Goal: Task Accomplishment & Management: Manage account settings

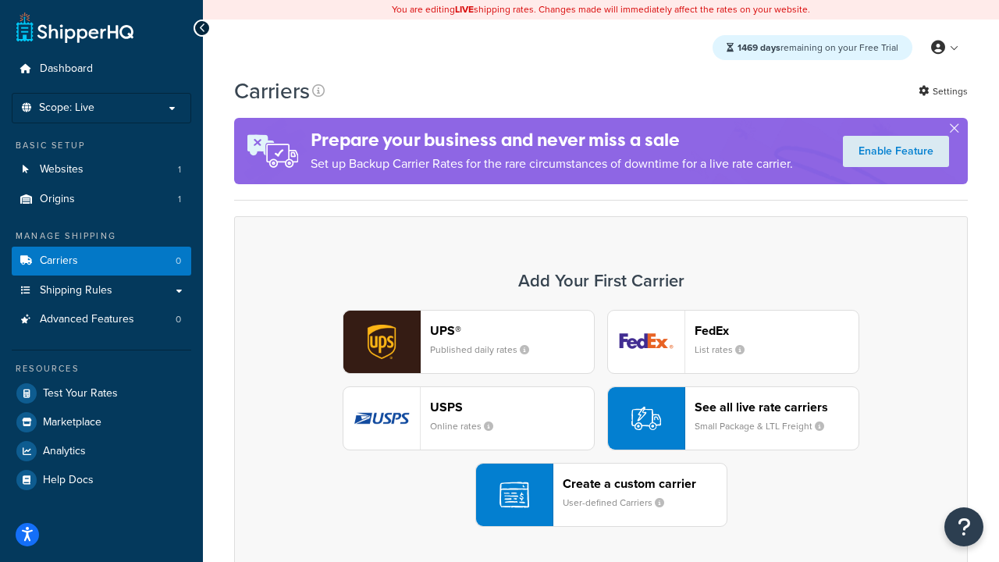
click at [601, 418] on div "UPS® Published daily rates FedEx List rates USPS Online rates See all live rate…" at bounding box center [601, 418] width 701 height 217
click at [777, 330] on header "FedEx" at bounding box center [777, 330] width 164 height 15
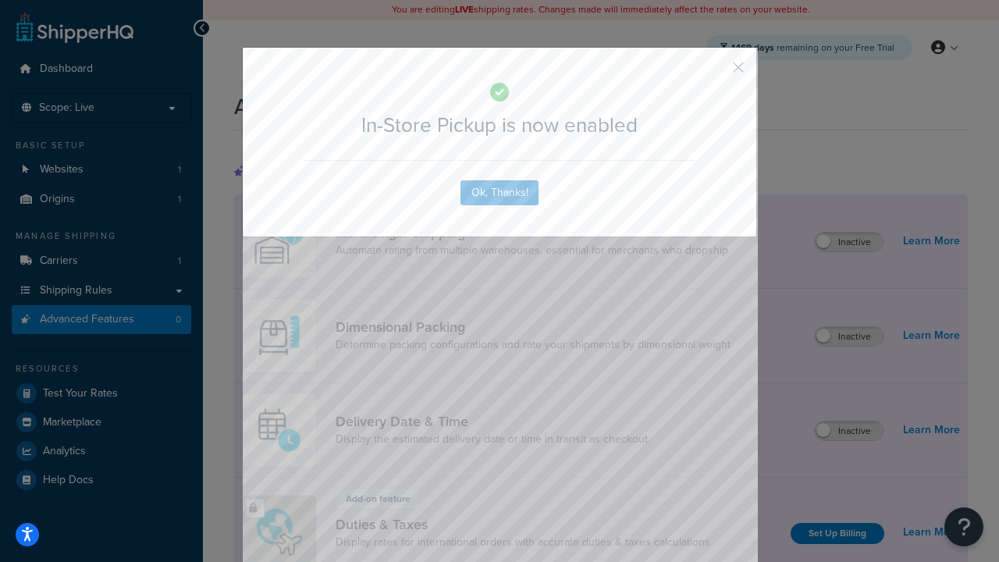
scroll to position [506, 0]
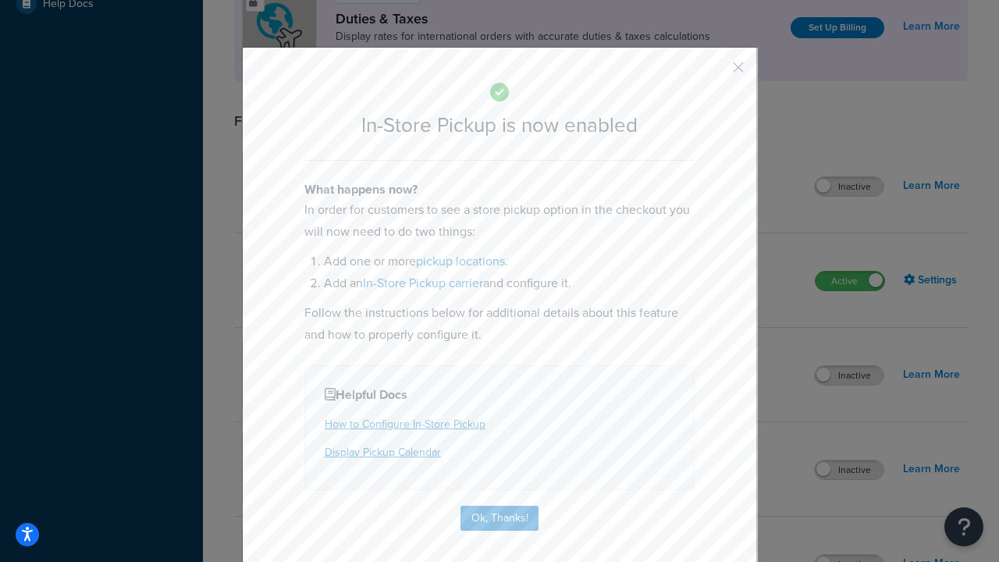
click at [715, 73] on button "button" at bounding box center [716, 73] width 4 height 4
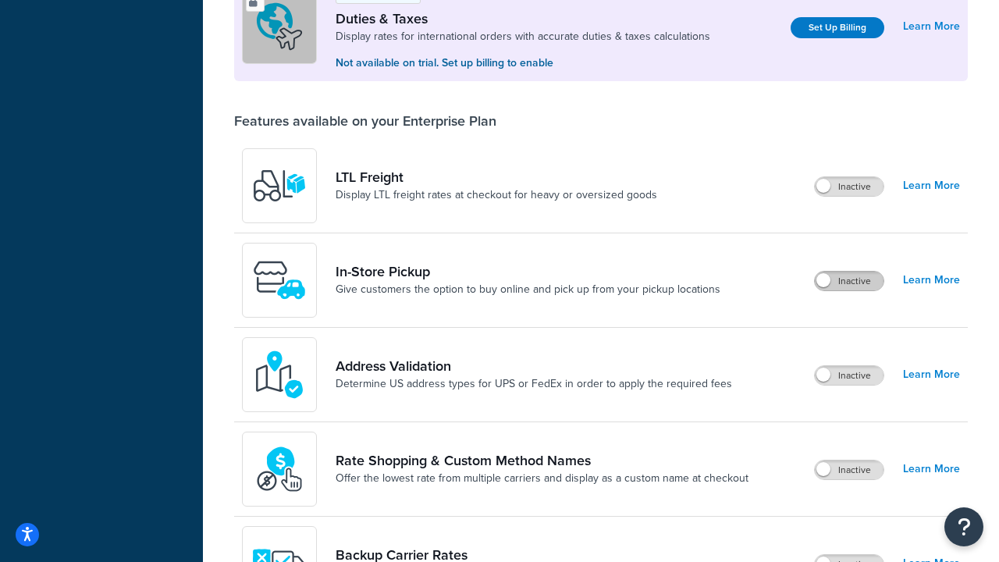
scroll to position [476, 0]
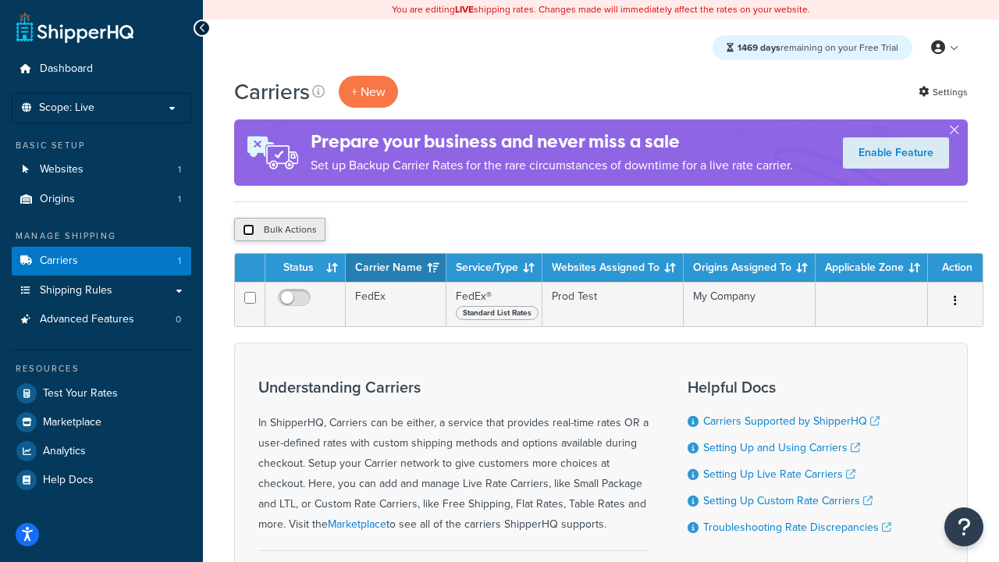
click at [248, 230] on input "checkbox" at bounding box center [249, 230] width 12 height 12
checkbox input "true"
click at [420, 230] on button "Delete" at bounding box center [417, 229] width 54 height 23
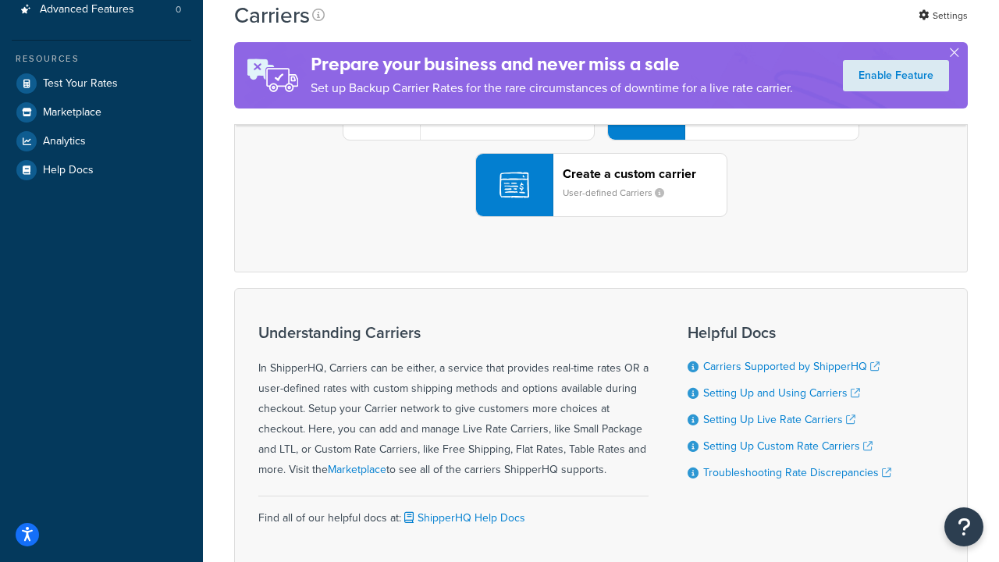
click at [601, 217] on div "UPS® Published daily rates FedEx List rates USPS Online rates See all live rate…" at bounding box center [601, 108] width 701 height 217
click at [777, 28] on header "FedEx" at bounding box center [777, 20] width 164 height 15
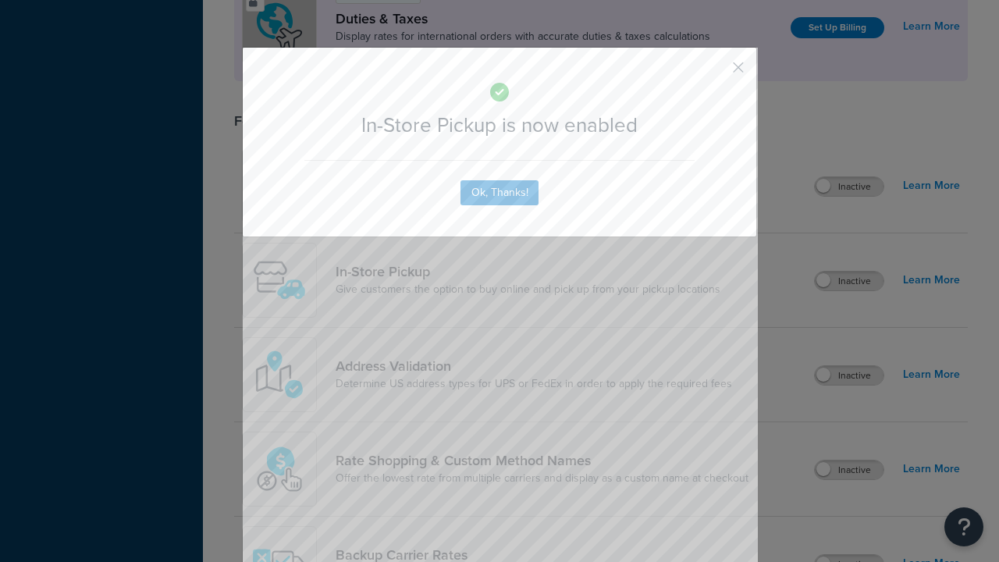
click at [715, 73] on button "button" at bounding box center [716, 73] width 4 height 4
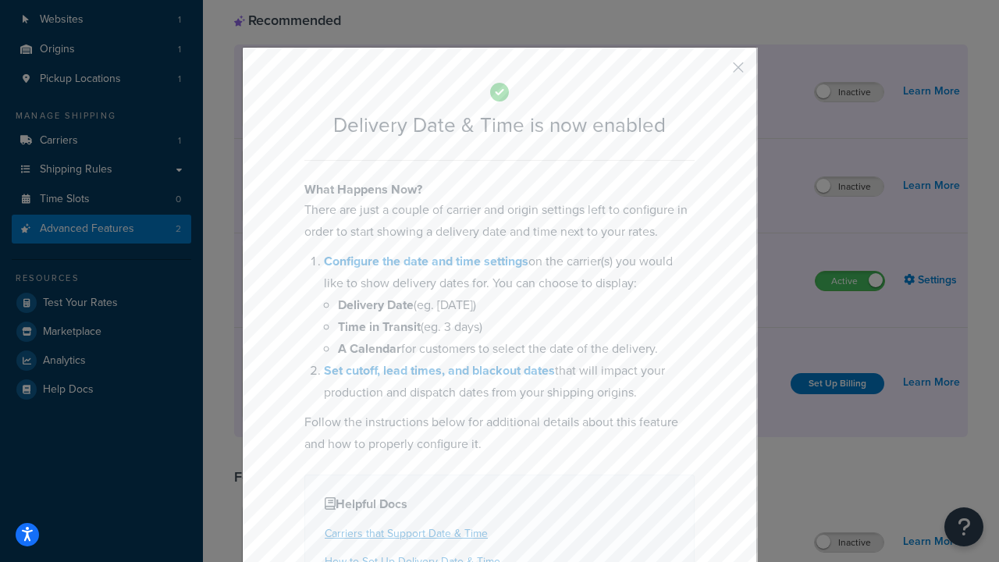
click at [715, 73] on button "button" at bounding box center [716, 73] width 4 height 4
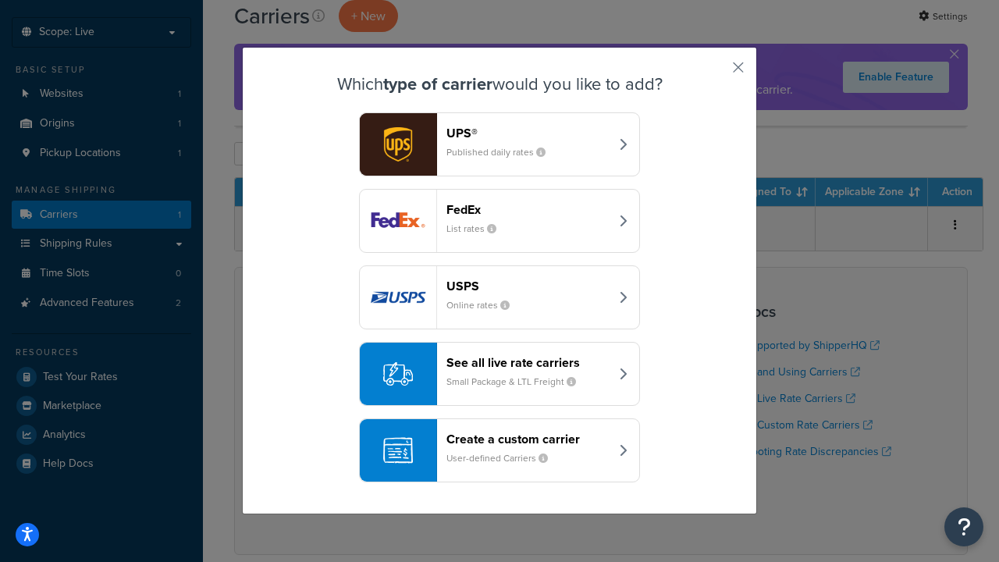
click at [500, 450] on div "Create a custom carrier User-defined Carriers" at bounding box center [528, 450] width 163 height 37
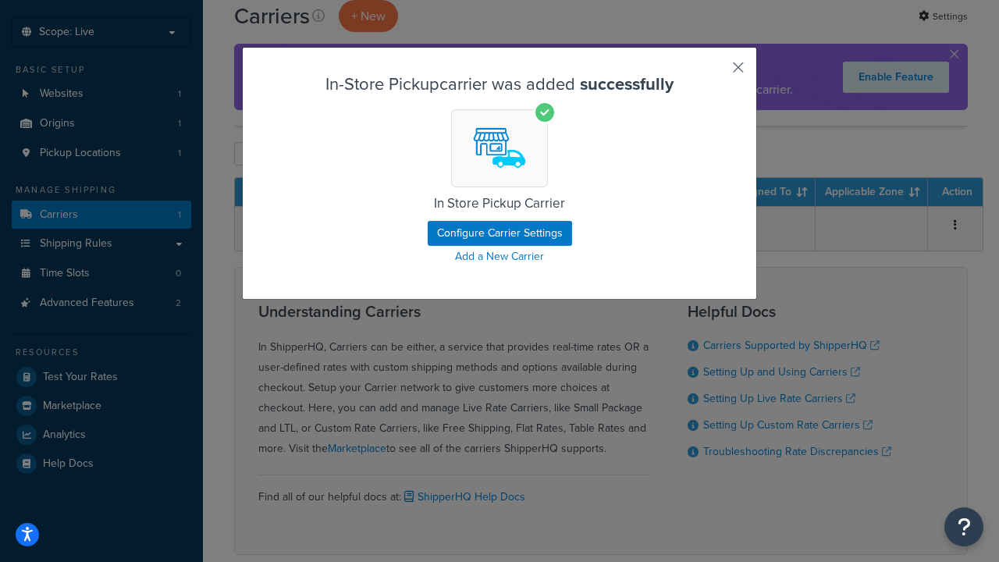
click at [715, 73] on button "button" at bounding box center [716, 73] width 4 height 4
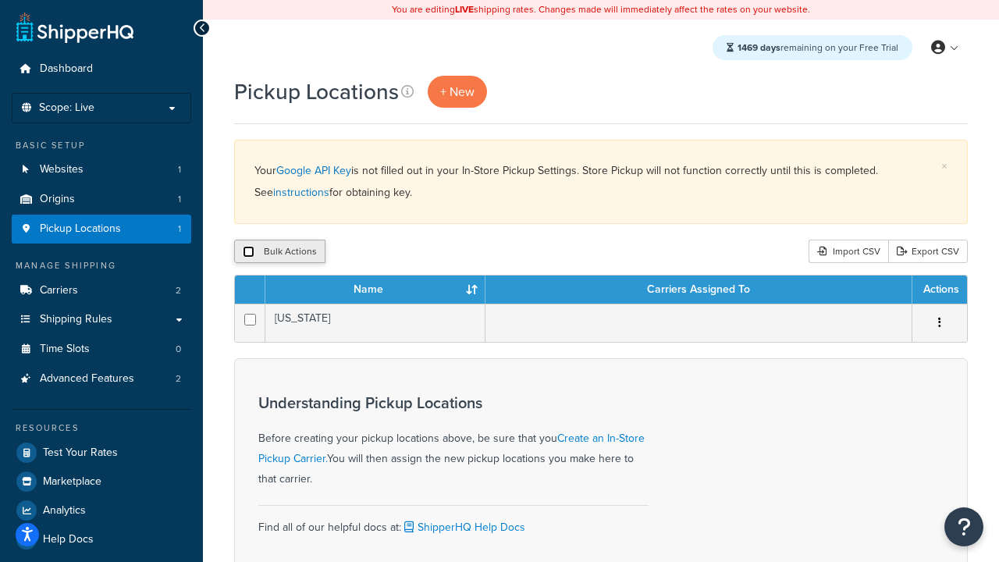
click at [248, 252] on input "checkbox" at bounding box center [249, 252] width 12 height 12
checkbox input "true"
click at [420, 252] on button "Delete" at bounding box center [417, 251] width 54 height 23
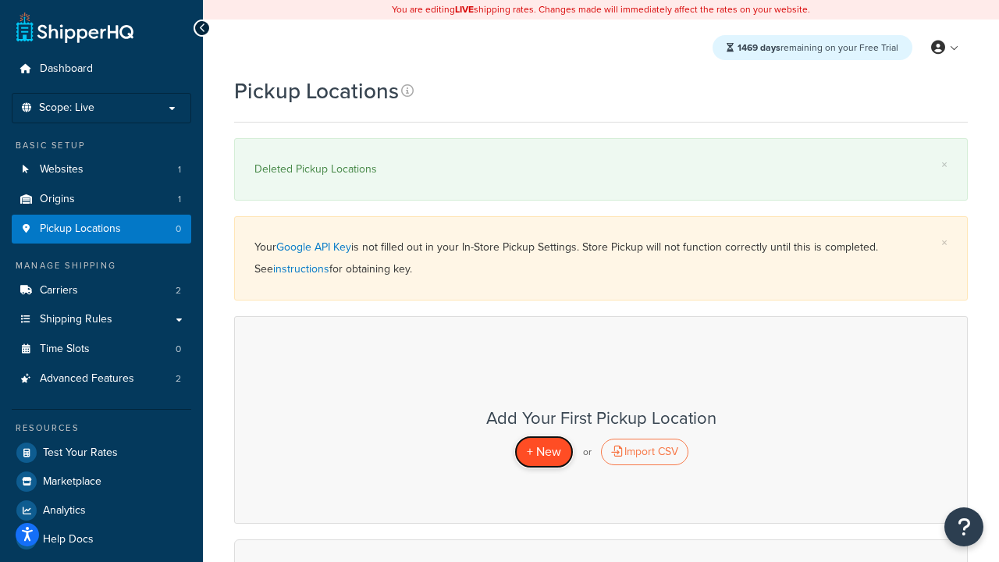
click at [543, 451] on span "+ New" at bounding box center [544, 452] width 34 height 18
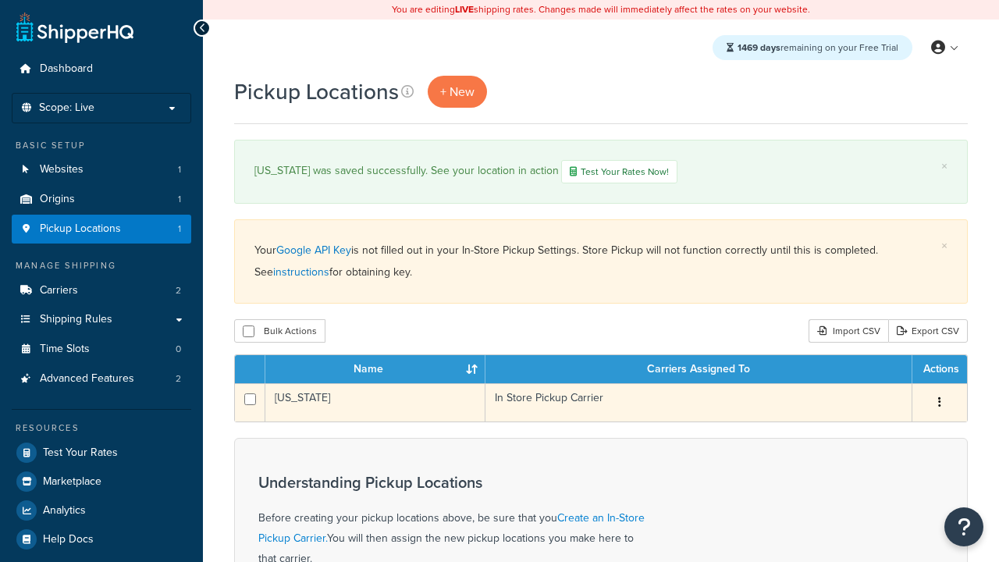
click at [376, 404] on td "[US_STATE]" at bounding box center [375, 402] width 220 height 38
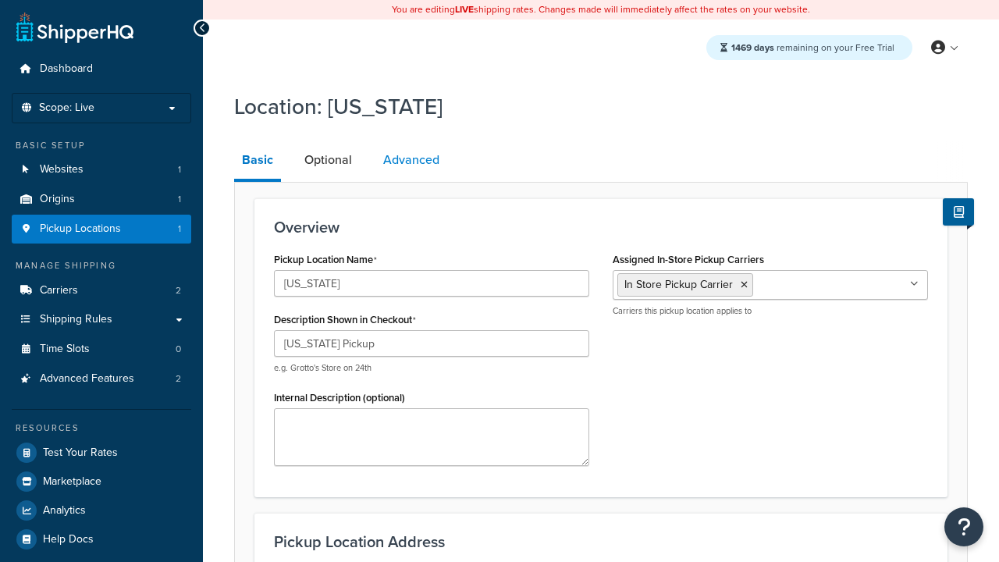
click at [411, 160] on link "Advanced" at bounding box center [412, 159] width 72 height 37
select select "5"
type input "CA Pickup Location"
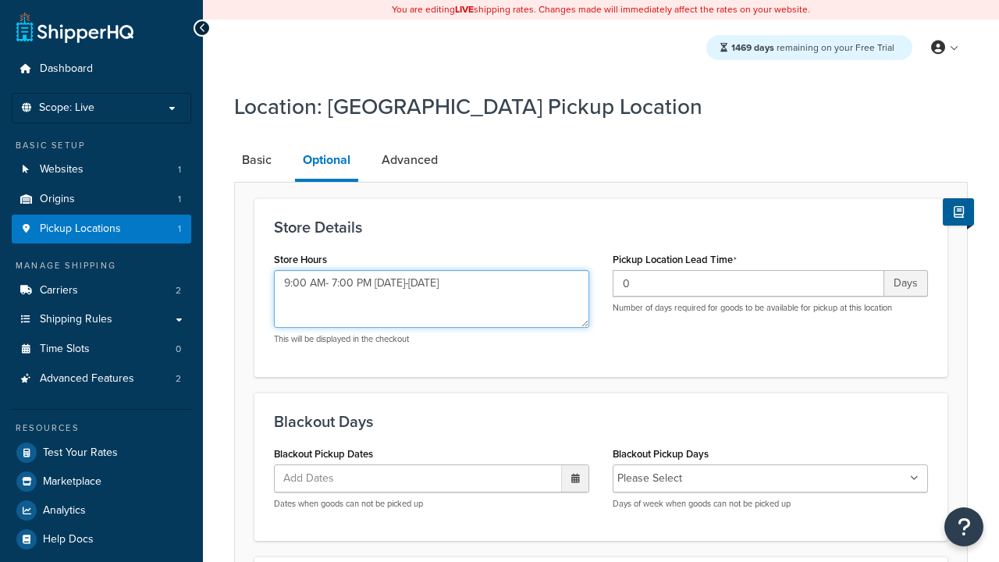
type textarea "9:00 AM- 7:00 PM Monday-Sunday"
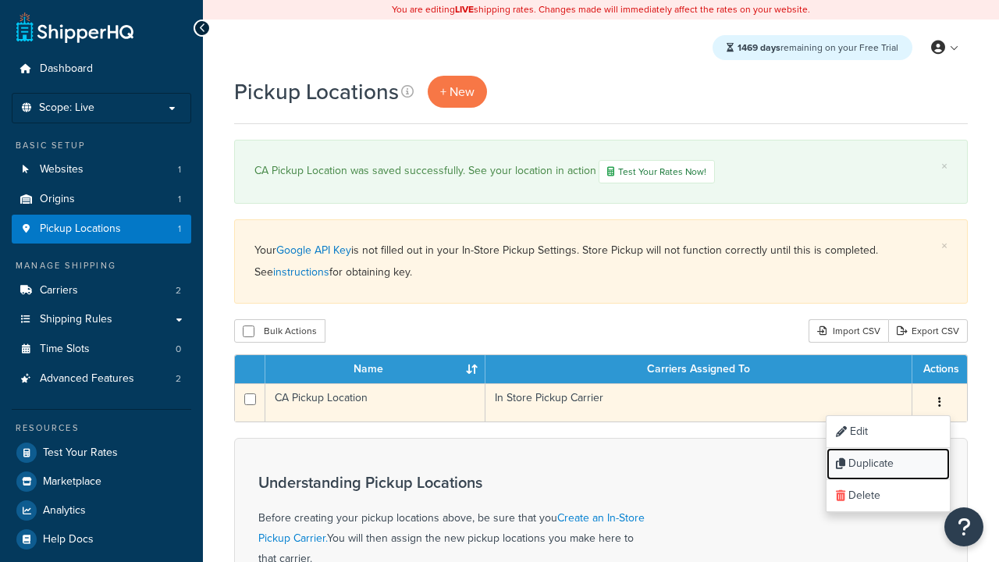
click at [888, 465] on link "Duplicate" at bounding box center [888, 464] width 123 height 32
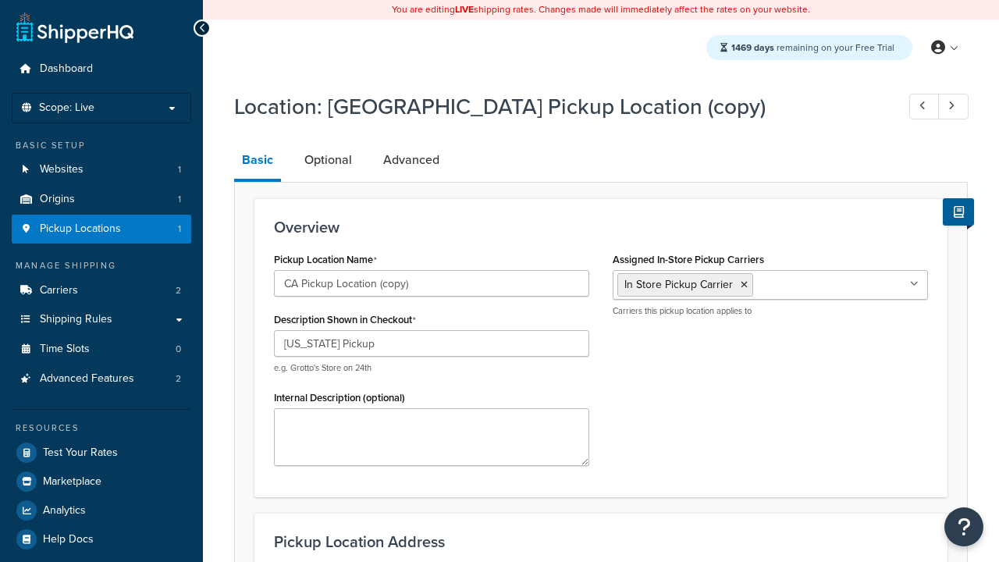
select select "5"
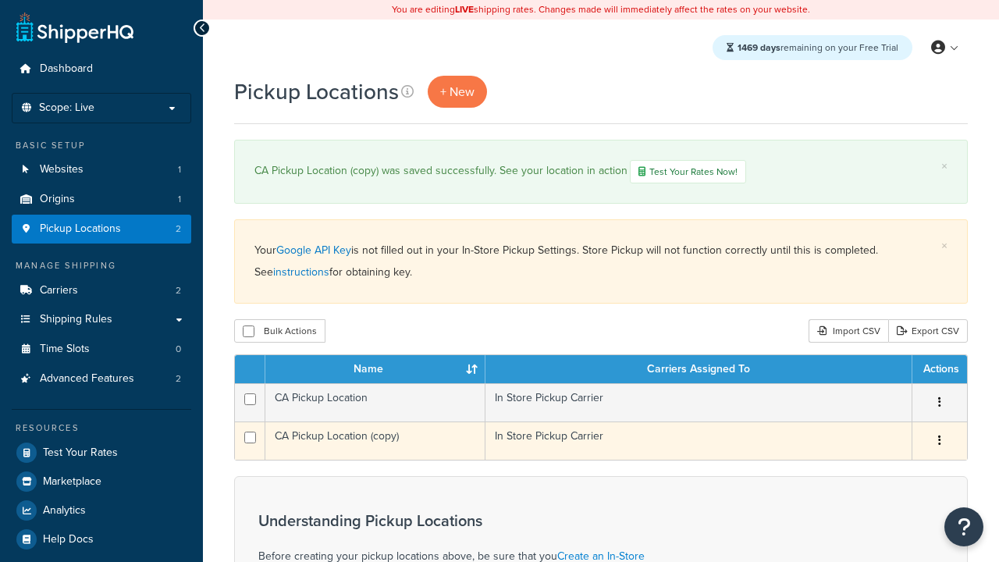
click at [939, 443] on icon "button" at bounding box center [939, 440] width 3 height 11
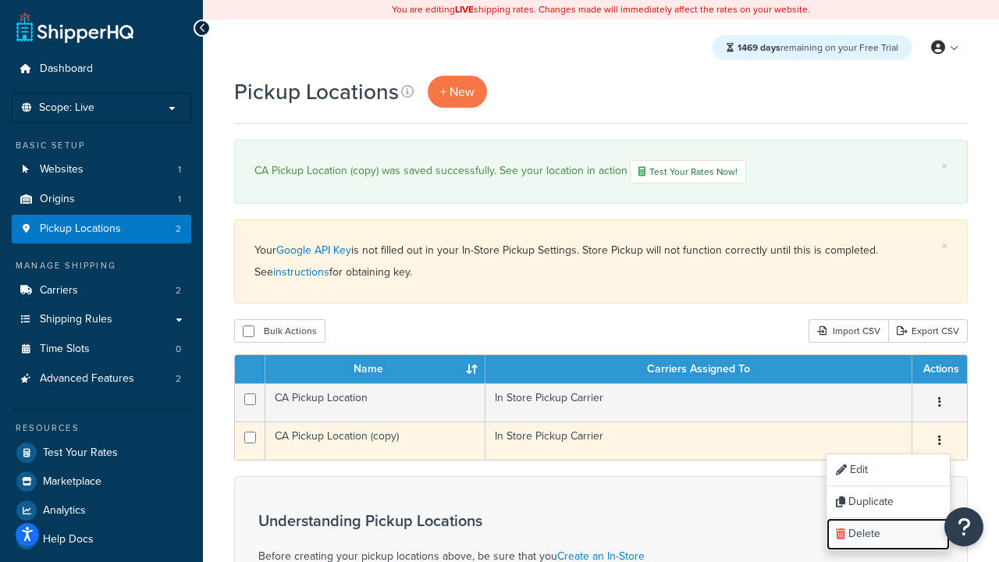
click at [888, 536] on link "Delete" at bounding box center [888, 534] width 123 height 32
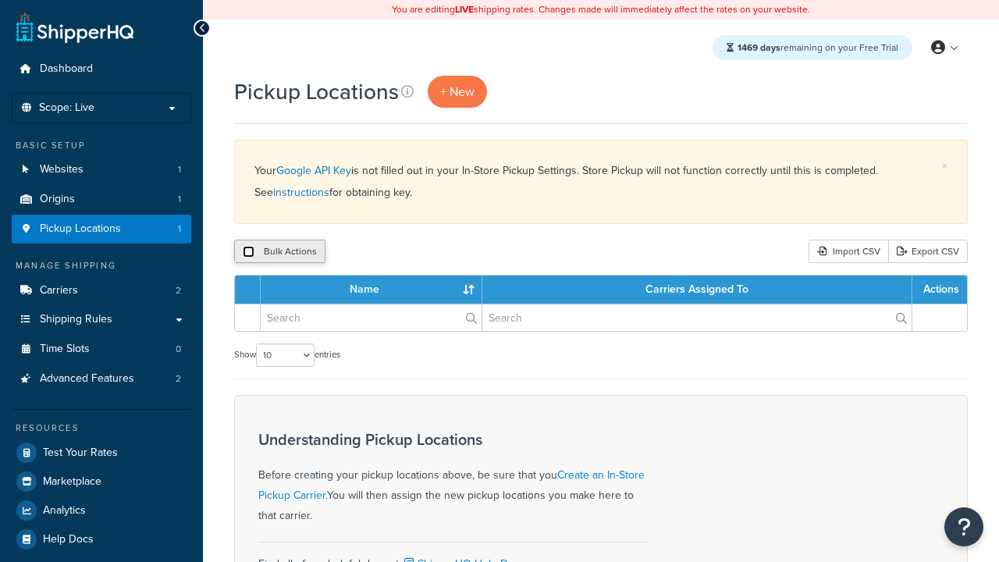
click at [248, 252] on input "checkbox" at bounding box center [249, 252] width 12 height 12
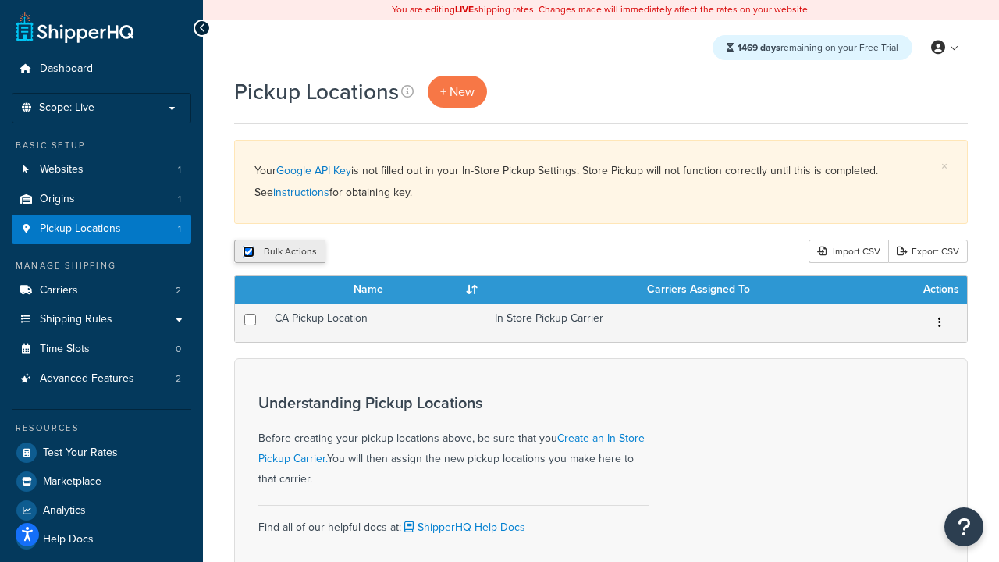
click at [248, 252] on input "checkbox" at bounding box center [249, 252] width 12 height 12
checkbox input "false"
click at [248, 252] on input "checkbox" at bounding box center [249, 252] width 12 height 12
checkbox input "true"
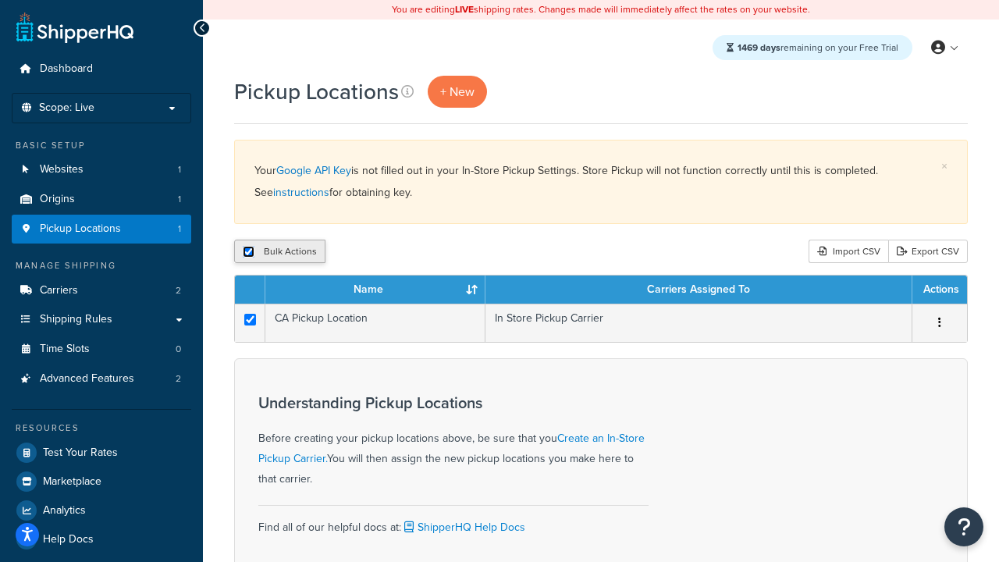
checkbox input "true"
click at [420, 252] on button "Delete" at bounding box center [417, 251] width 54 height 23
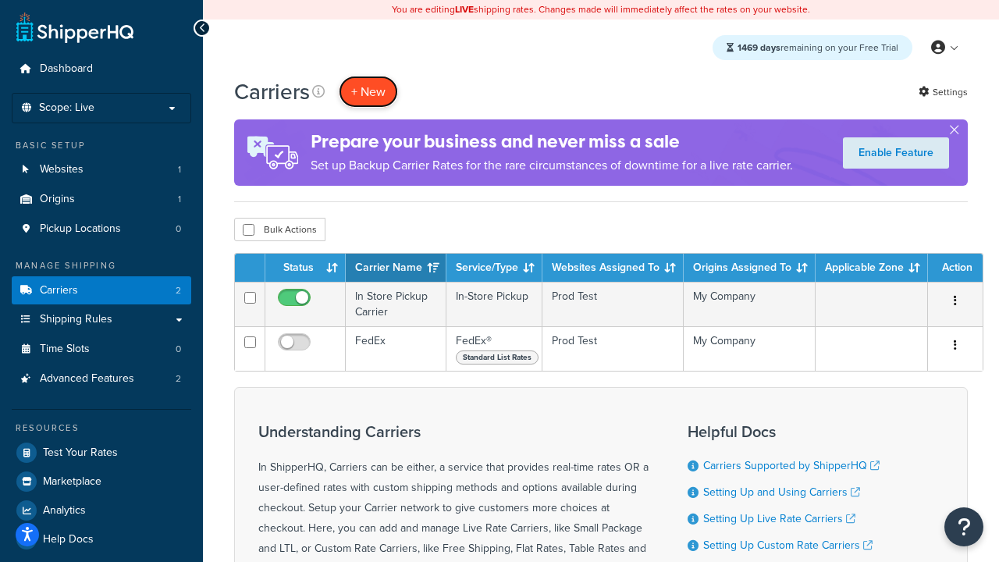
click at [368, 91] on button "+ New" at bounding box center [368, 92] width 59 height 32
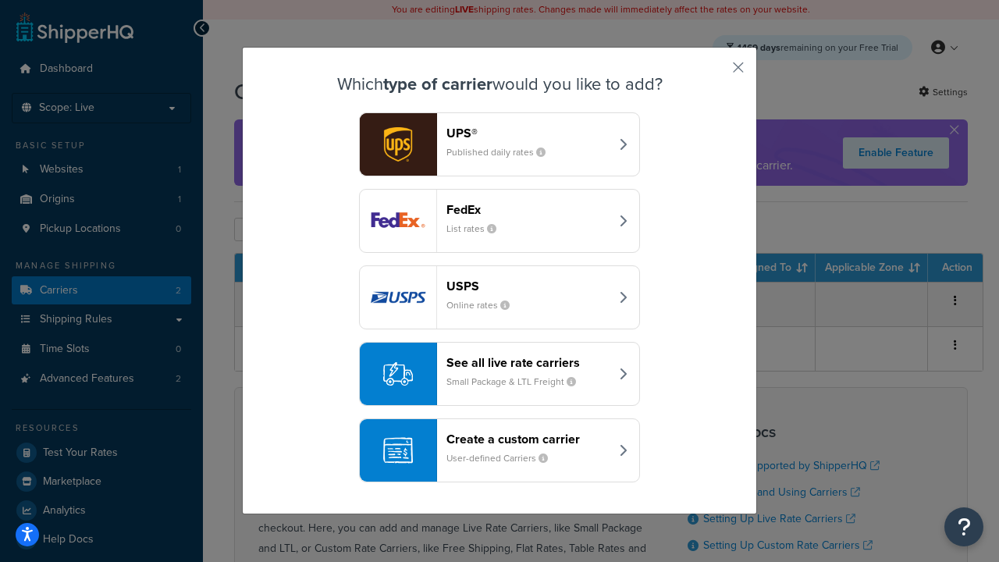
click at [500, 450] on div "Create a custom carrier User-defined Carriers" at bounding box center [528, 450] width 163 height 37
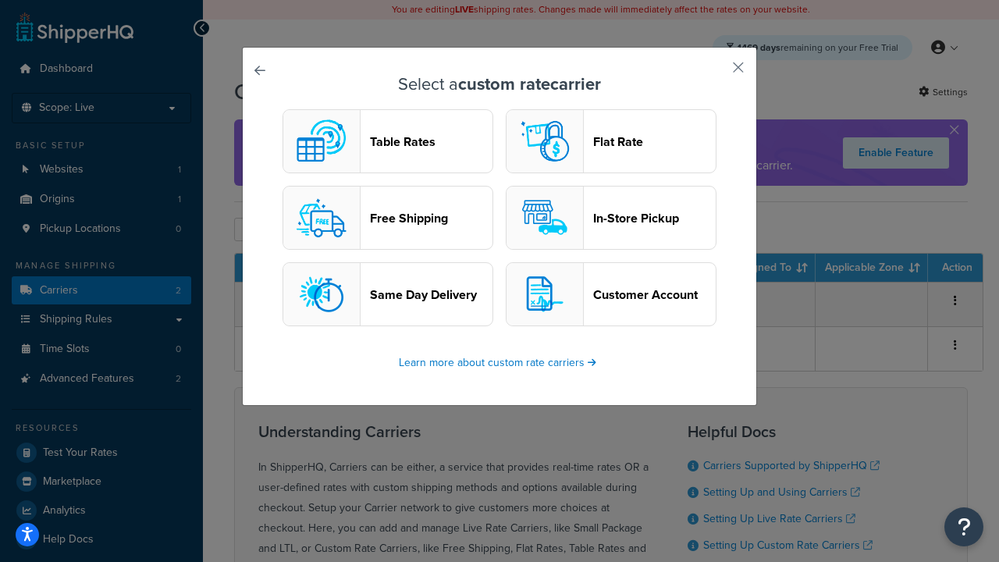
click at [611, 141] on header "Flat Rate" at bounding box center [654, 141] width 123 height 15
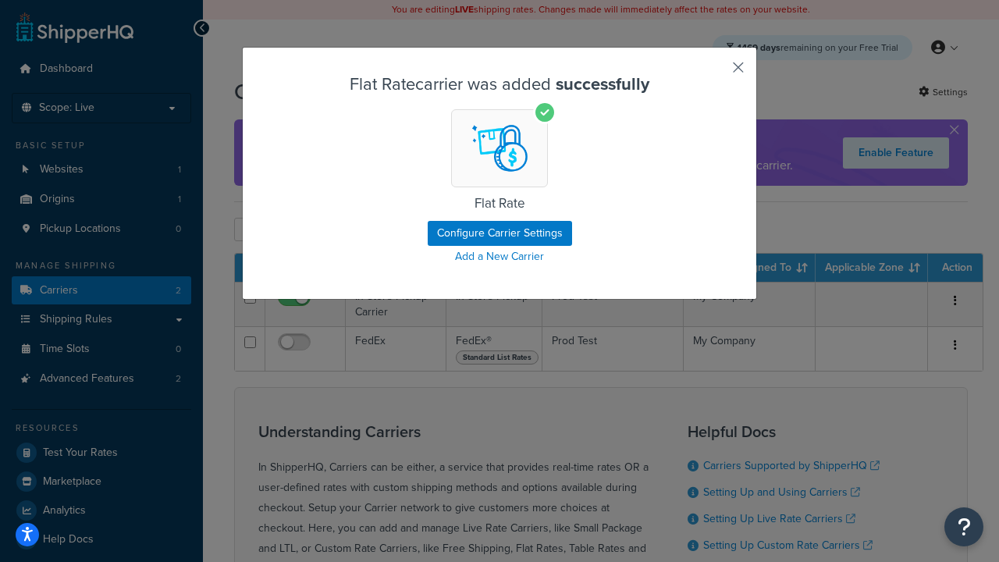
click at [715, 73] on button "button" at bounding box center [716, 73] width 4 height 4
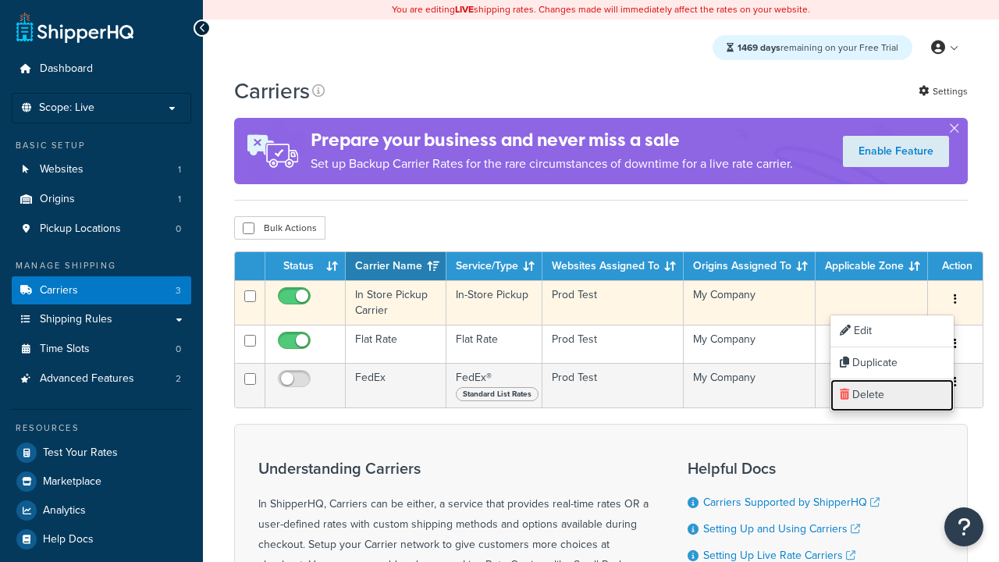
click at [892, 395] on link "Delete" at bounding box center [892, 395] width 123 height 32
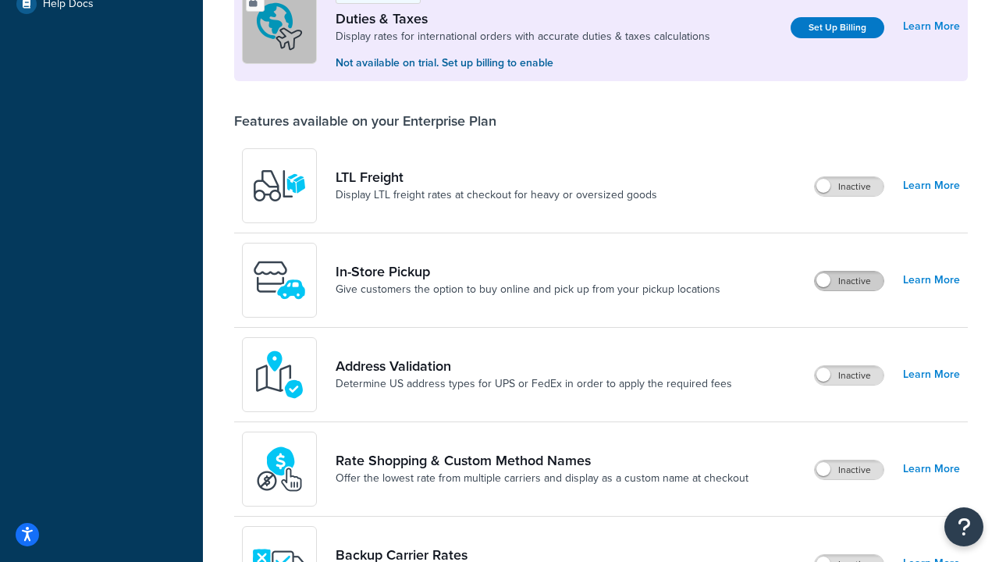
scroll to position [476, 0]
